Goal: Transaction & Acquisition: Purchase product/service

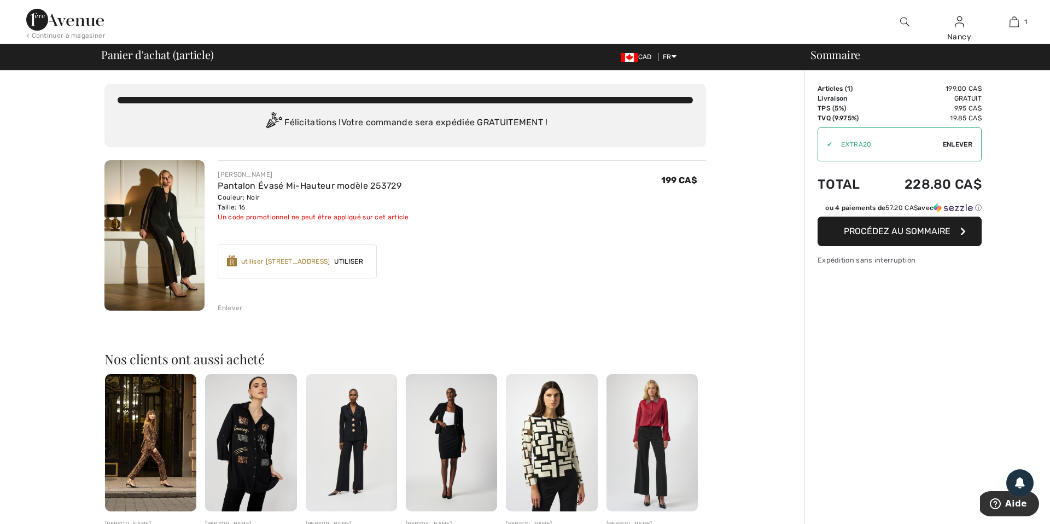
click at [960, 143] on span "Enlever" at bounding box center [958, 144] width 30 height 10
click at [880, 236] on span "Procédez au sommaire" at bounding box center [897, 231] width 107 height 10
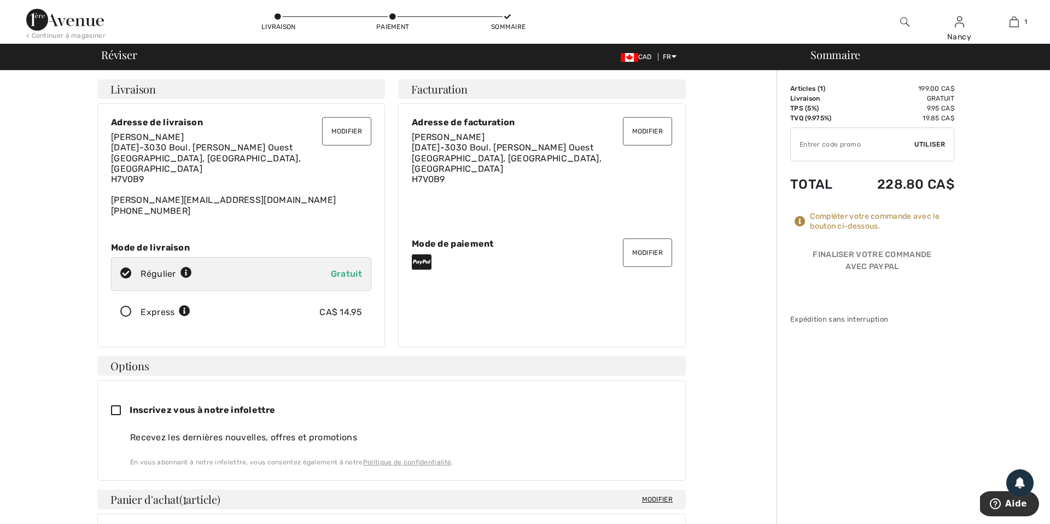
click at [653, 248] on button "Modifier" at bounding box center [647, 252] width 49 height 28
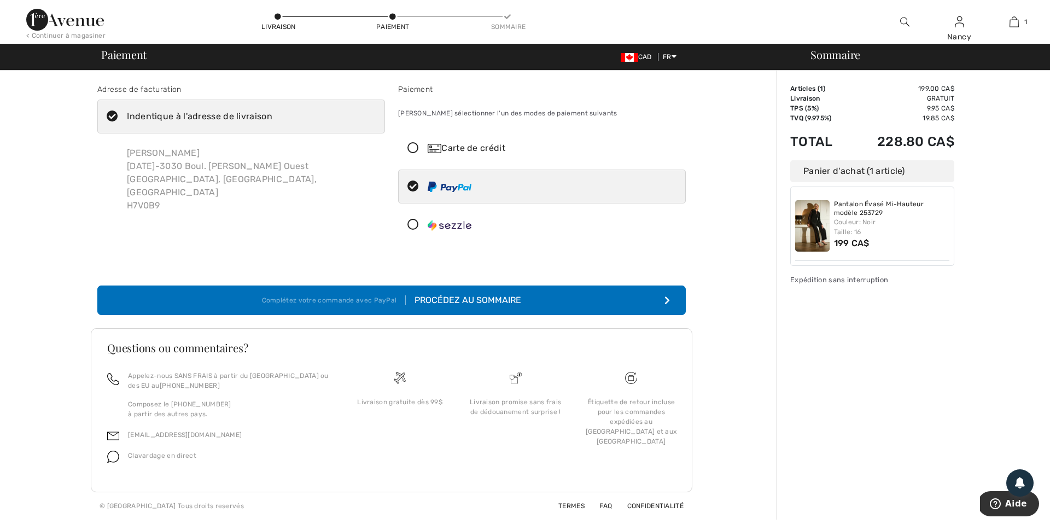
click at [416, 147] on icon at bounding box center [413, 148] width 29 height 11
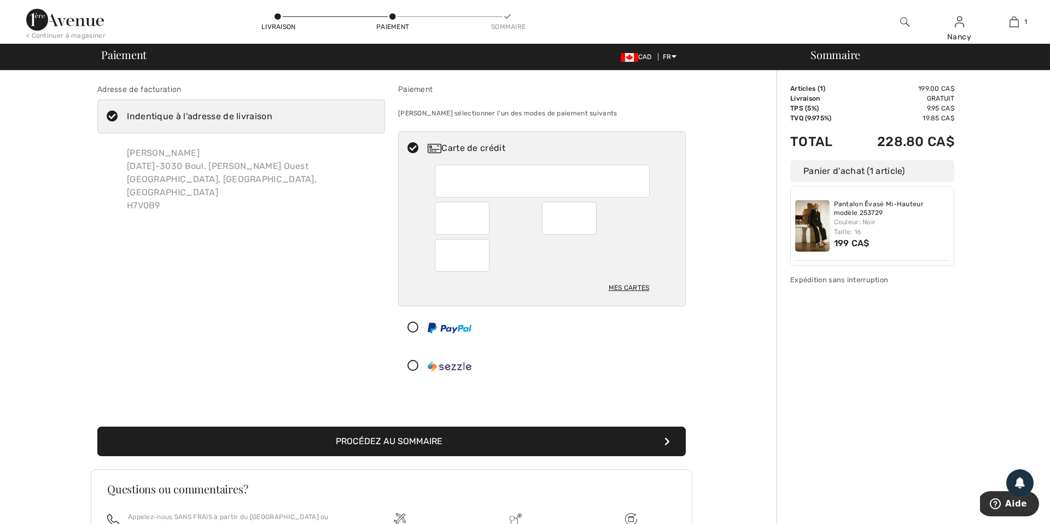
click at [395, 442] on button "Procédez au sommaire" at bounding box center [391, 442] width 588 height 30
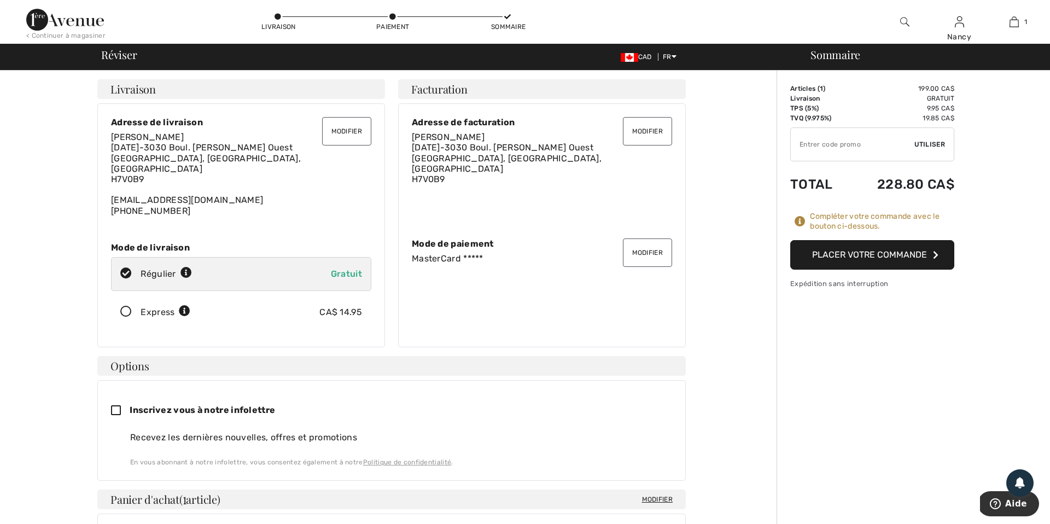
click at [879, 254] on button "Placer votre commande" at bounding box center [872, 255] width 164 height 30
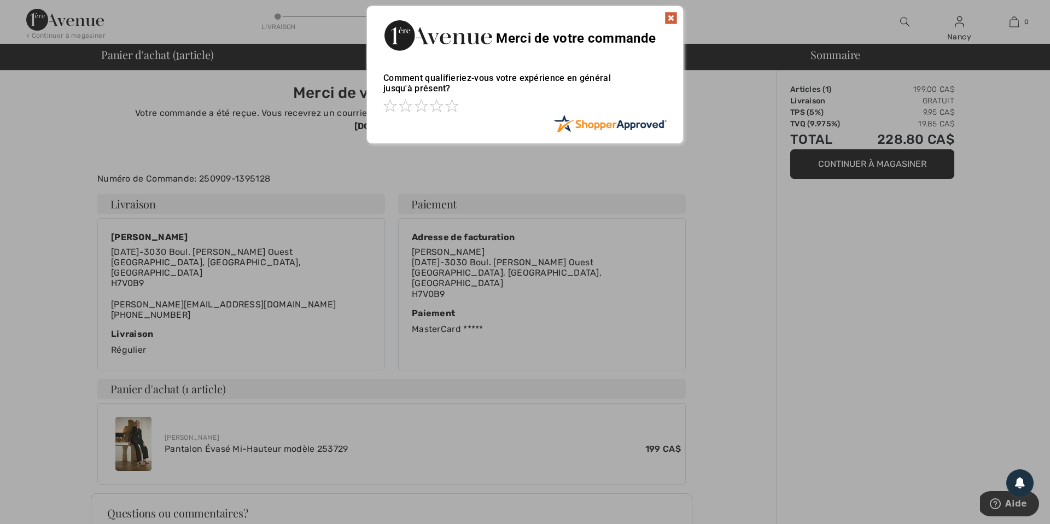
click at [672, 16] on img at bounding box center [670, 17] width 13 height 13
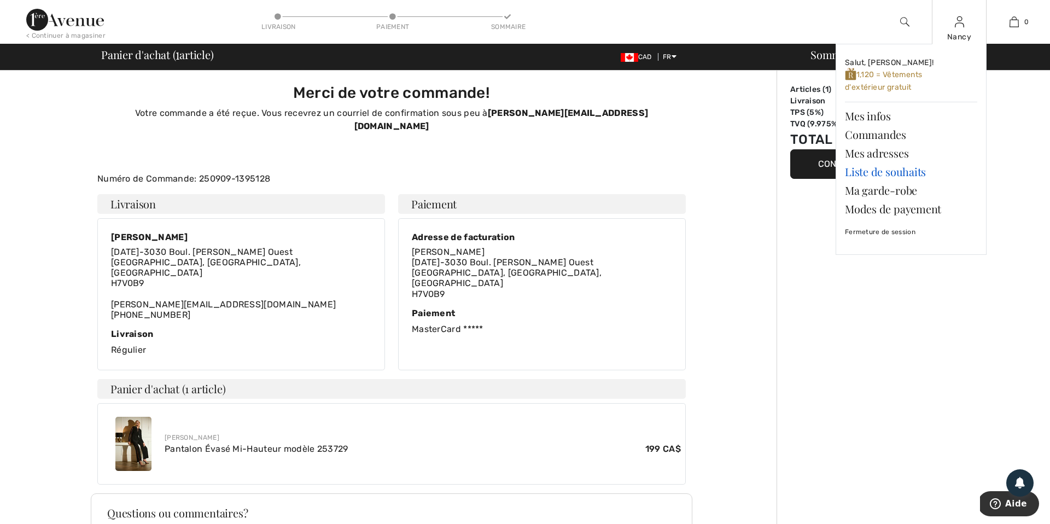
click at [896, 171] on link "Liste de souhaits" at bounding box center [911, 171] width 132 height 19
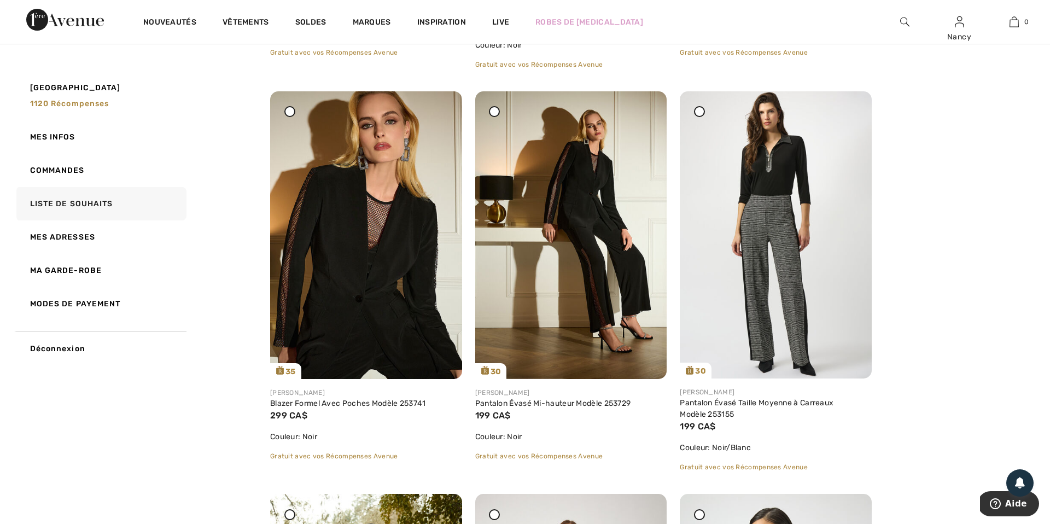
scroll to position [512, 0]
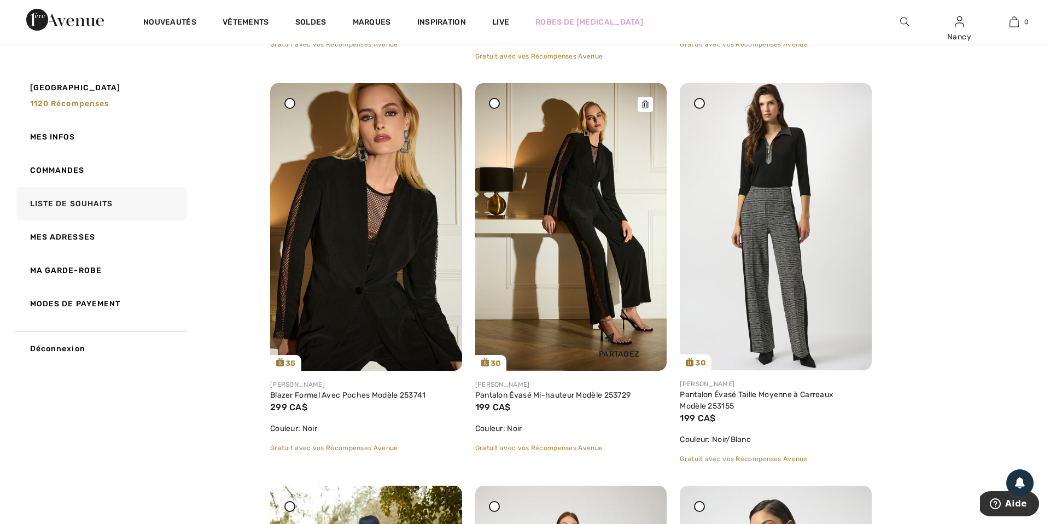
click at [646, 105] on icon at bounding box center [645, 105] width 7 height 8
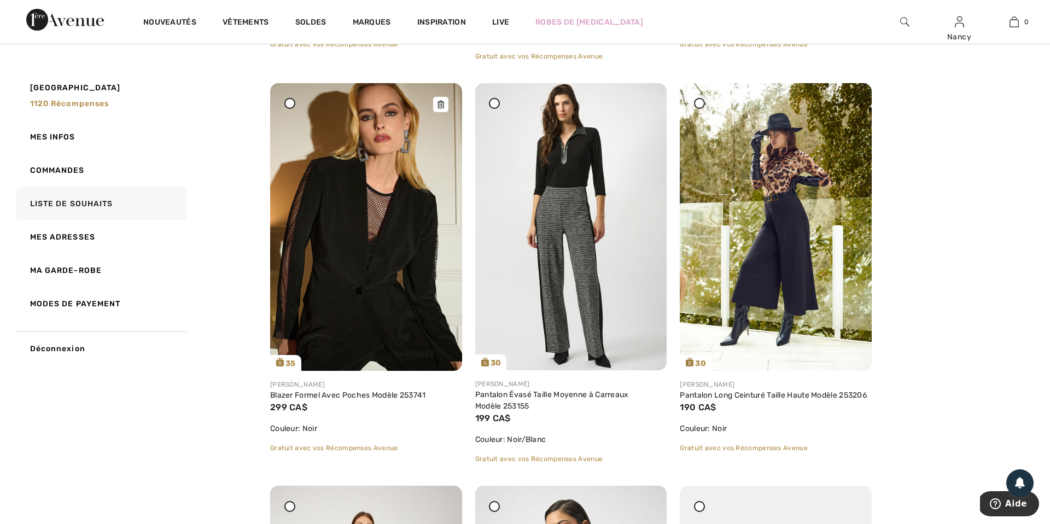
click at [383, 223] on img at bounding box center [366, 227] width 192 height 288
